Goal: Task Accomplishment & Management: Manage account settings

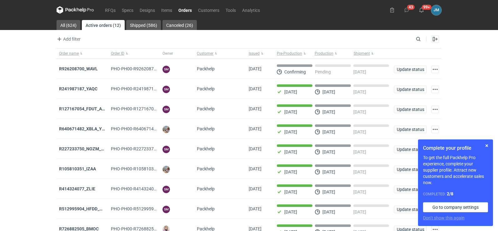
scroll to position [51, 0]
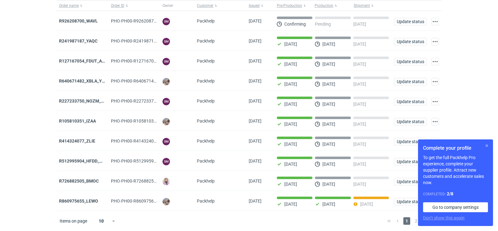
click at [488, 146] on button "button" at bounding box center [487, 146] width 8 height 8
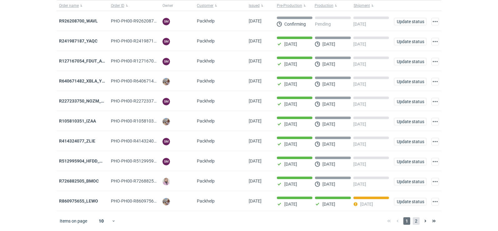
click at [415, 224] on span "2" at bounding box center [416, 221] width 7 height 8
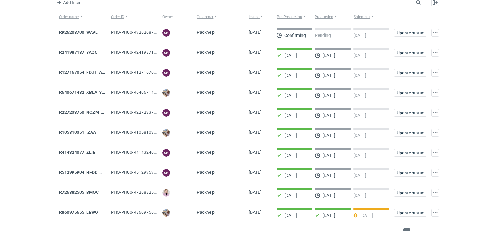
scroll to position [51, 0]
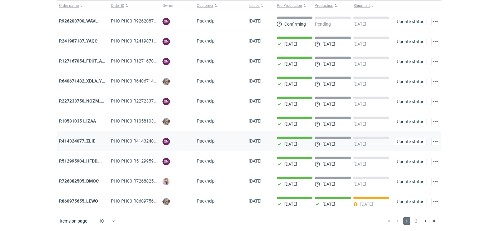
click at [83, 139] on strong "R414324077_ZLIE" at bounding box center [77, 140] width 36 height 5
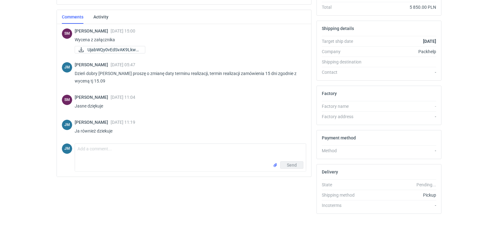
scroll to position [171, 0]
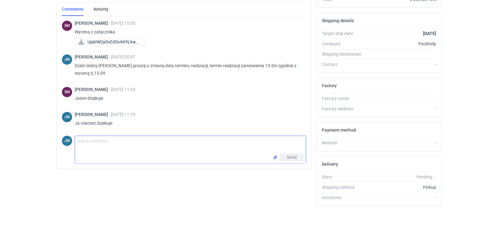
click at [94, 145] on textarea "Comment message" at bounding box center [190, 145] width 231 height 18
paste textarea "• Sygnatura zamówienia Packhelp / Packhelp order reference Wkładka_ZLIE – 282x2…"
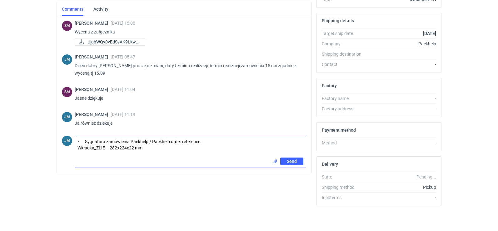
paste textarea "• Final palletization 1.paleta 2.1szt 3.800x600 4.500szt 5.1000h 6.90kg"
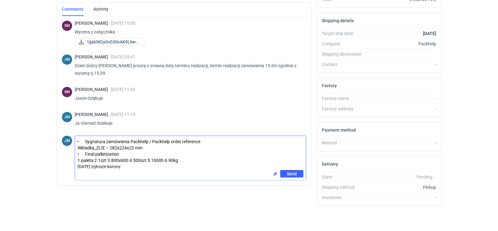
click at [78, 167] on textarea "• Sygnatura zamówienia Packhelp / Packhelp order reference Wkładka_ZLIE – 282x2…" at bounding box center [190, 153] width 231 height 34
type textarea "• Sygnatura zamówienia Packhelp / Packhelp order reference Wkładka_ZLIE – 282x2…"
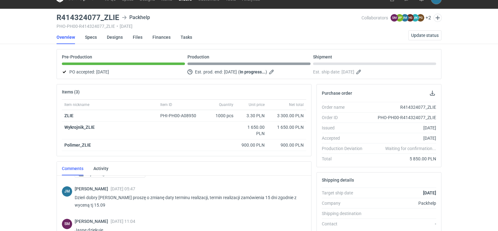
scroll to position [0, 0]
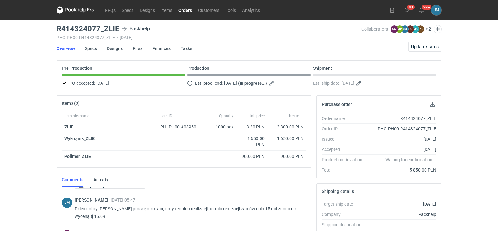
click at [92, 45] on link "Specs" at bounding box center [91, 49] width 12 height 14
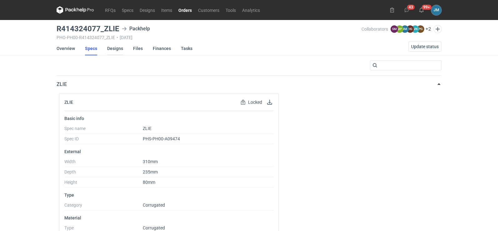
click at [109, 51] on link "Designs" at bounding box center [115, 49] width 16 height 14
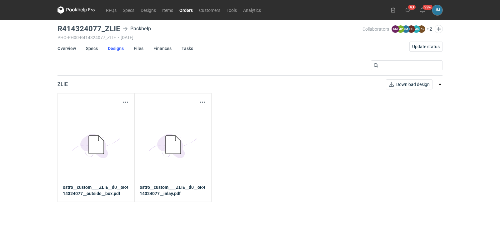
click at [129, 104] on div "Download design part 5BD5AC33-3523-40E7-9262-1BFF0AD53D48@1x ostro__custom____Z…" at bounding box center [96, 147] width 77 height 109
click at [127, 103] on button "button" at bounding box center [126, 102] width 8 height 8
click at [106, 114] on link "Download design part" at bounding box center [98, 116] width 58 height 10
click at [82, 12] on icon at bounding box center [77, 10] width 38 height 8
